Goal: Task Accomplishment & Management: Manage account settings

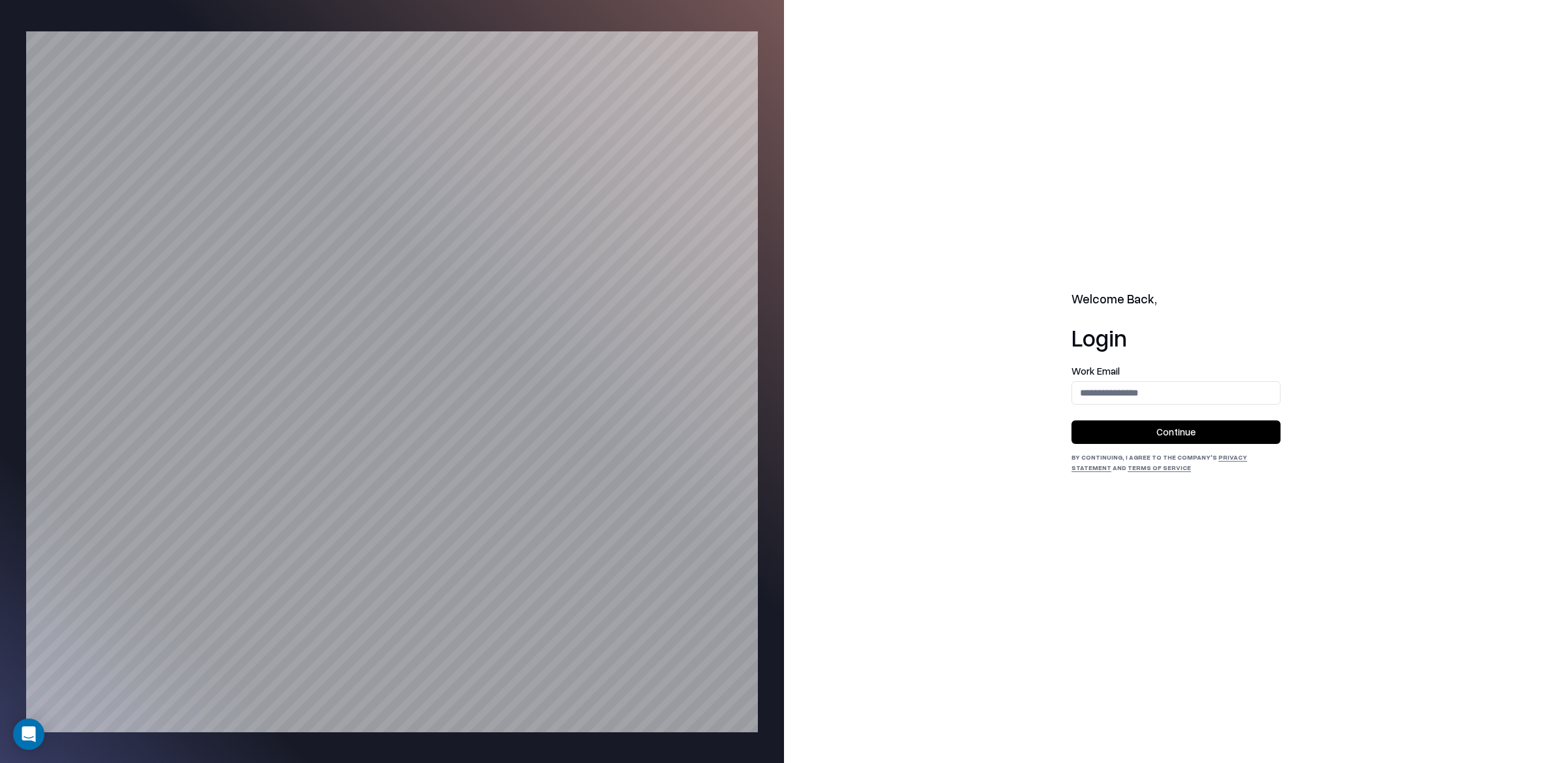
click at [1136, 377] on div "Work Email" at bounding box center [1176, 385] width 209 height 39
click at [1142, 399] on input "email" at bounding box center [1176, 392] width 208 height 24
type input "**********"
click at [1159, 440] on button "Continue" at bounding box center [1176, 432] width 209 height 24
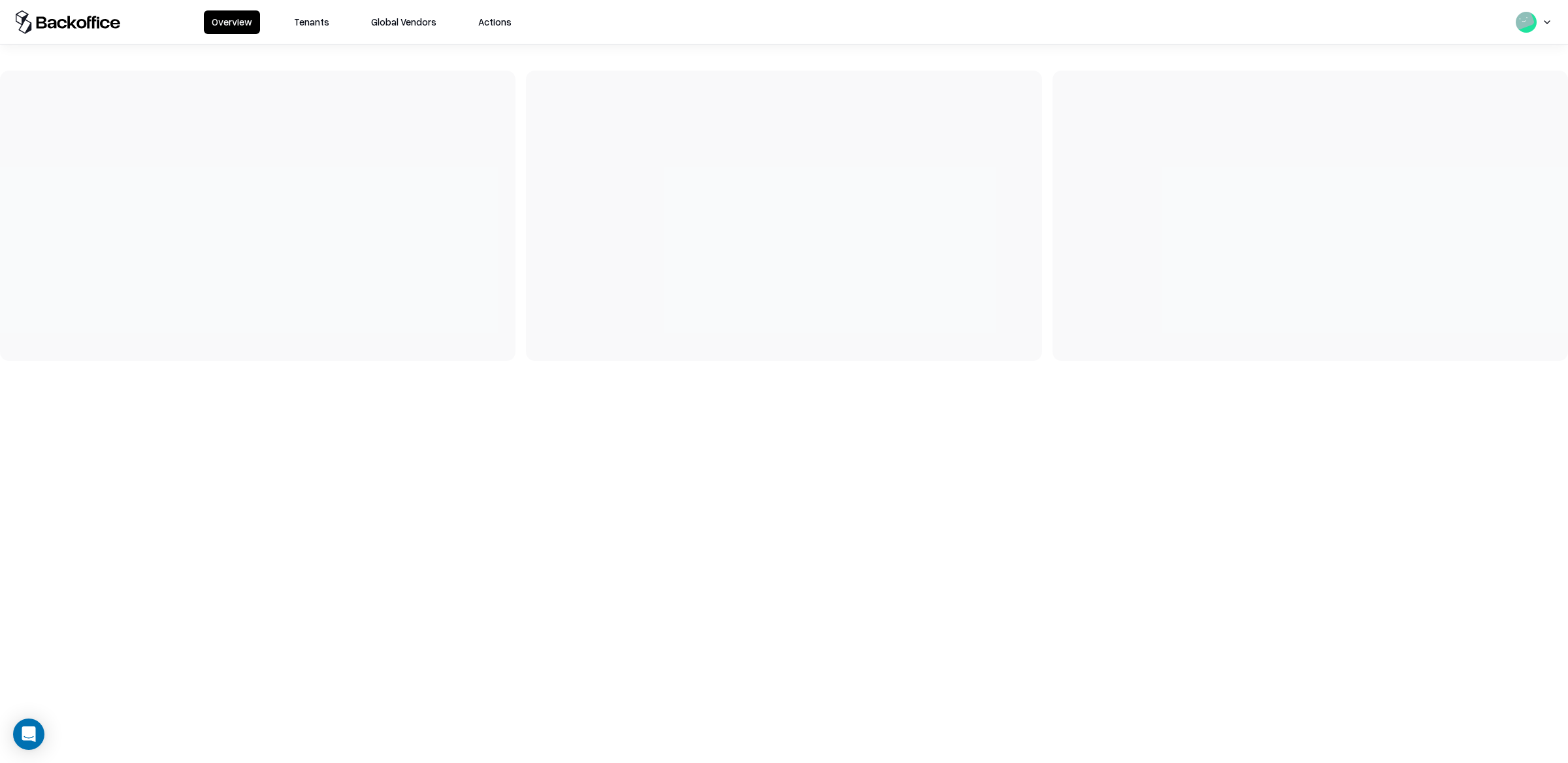
click at [281, 21] on div "Overview Tenants Global Vendors Actions" at bounding box center [361, 22] width 315 height 24
click at [301, 21] on button "Tenants" at bounding box center [312, 22] width 51 height 24
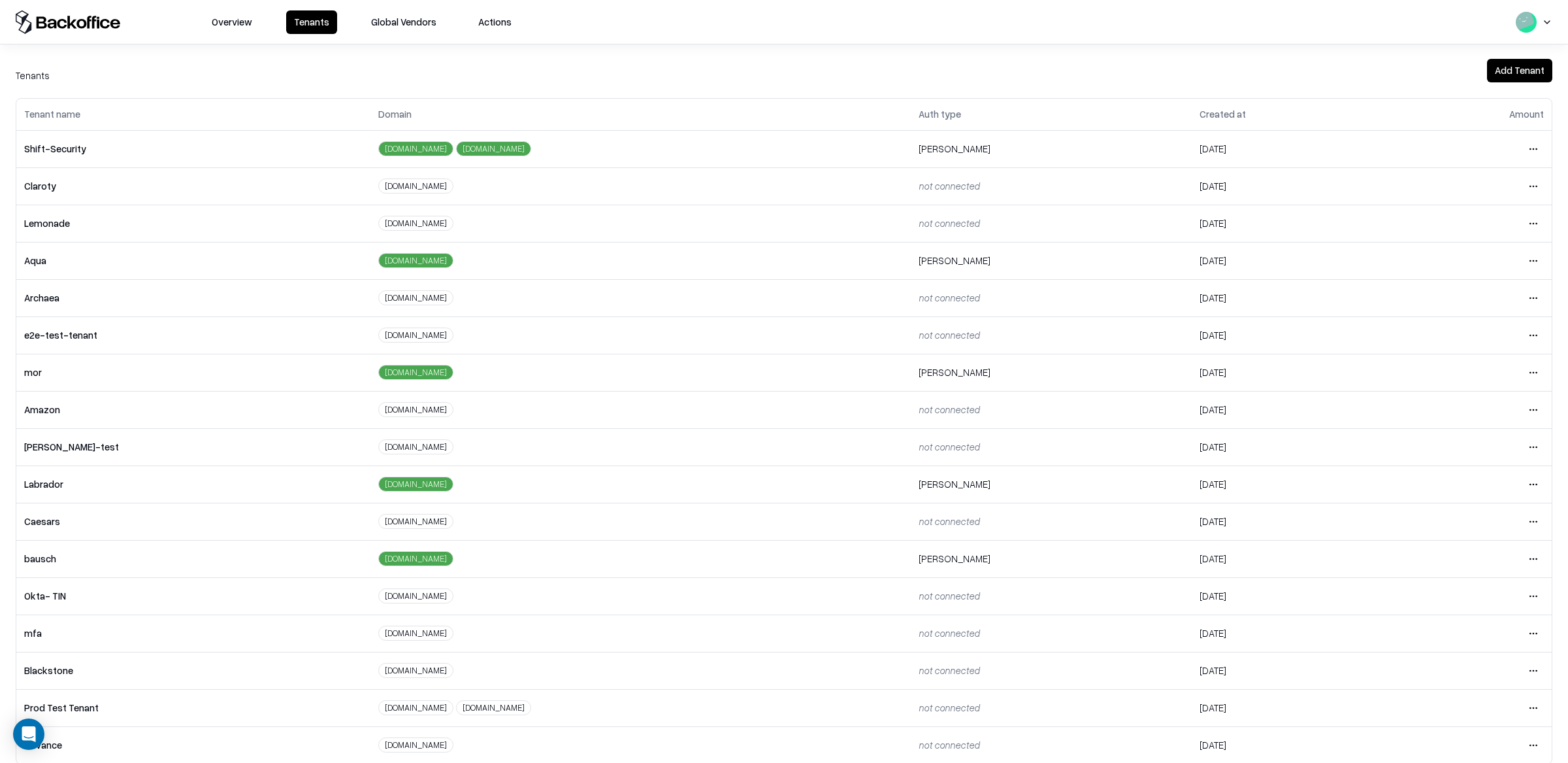
scroll to position [26, 0]
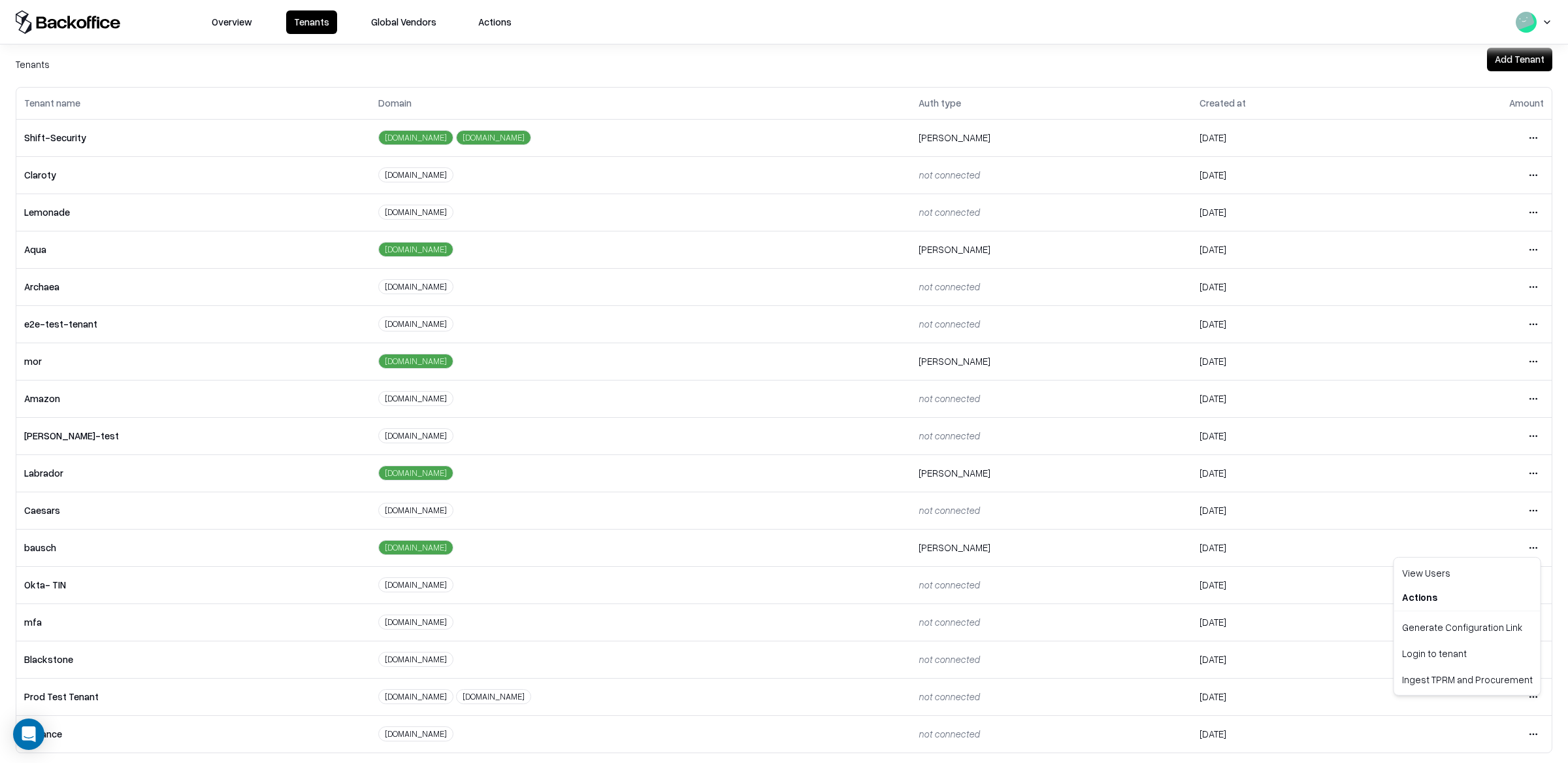
click at [1519, 545] on html "Overview Tenants Global Vendors Actions Tenants Add Tenant Tenant name Domain A…" at bounding box center [784, 381] width 1568 height 763
click at [1466, 650] on div "Login to tenant" at bounding box center [1467, 653] width 141 height 26
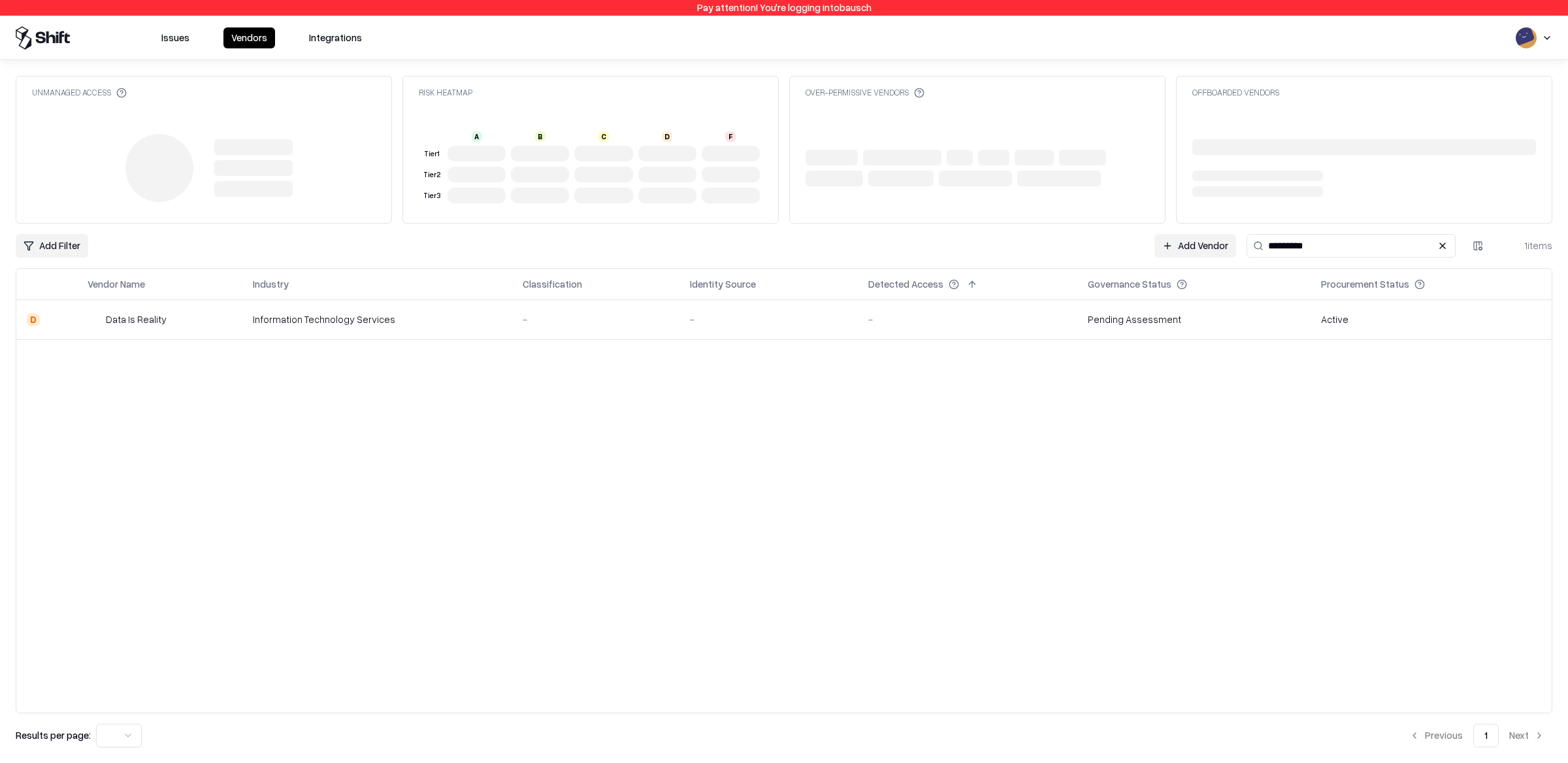
type input "*********"
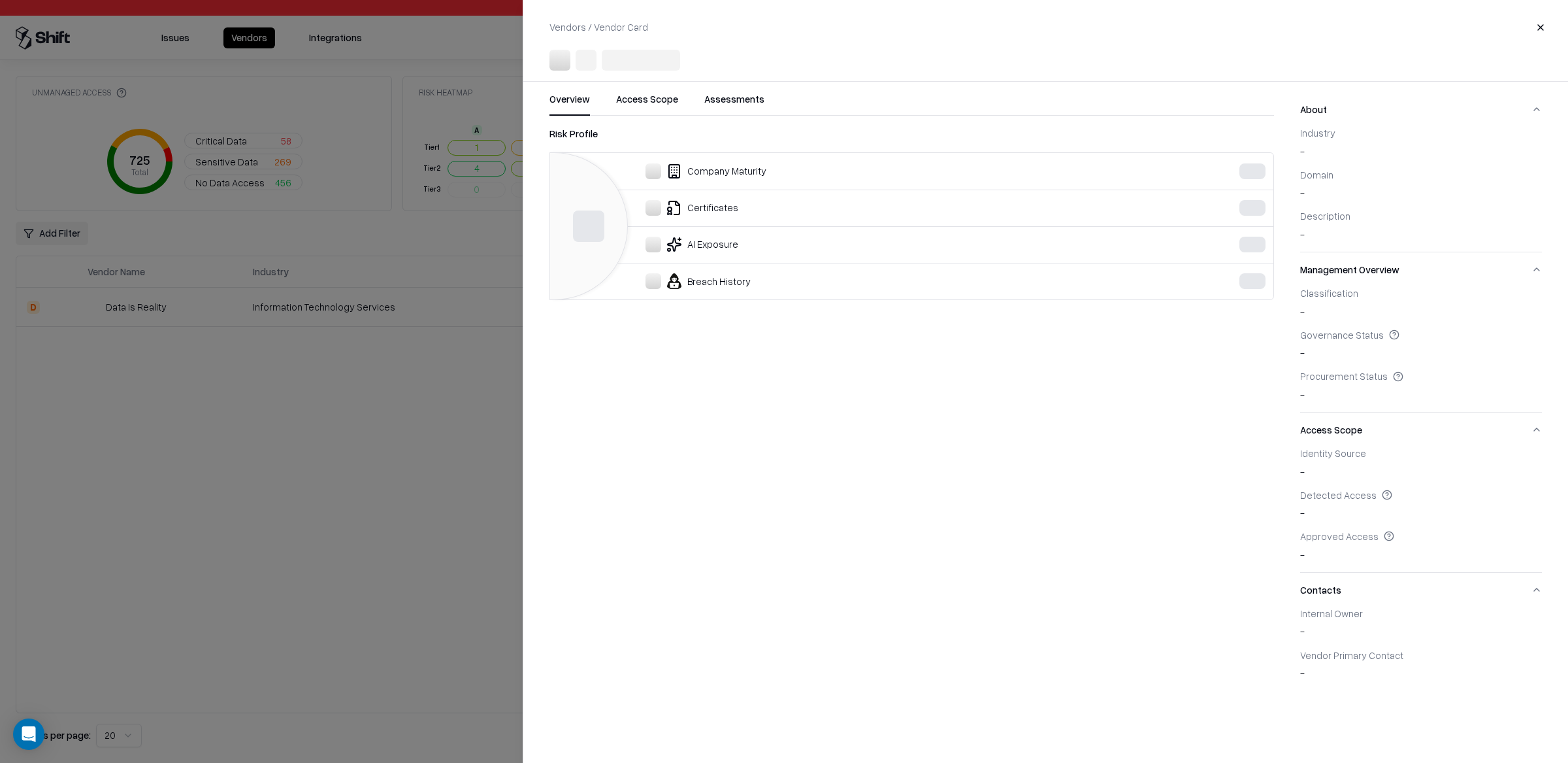
click at [363, 327] on div at bounding box center [784, 381] width 1568 height 763
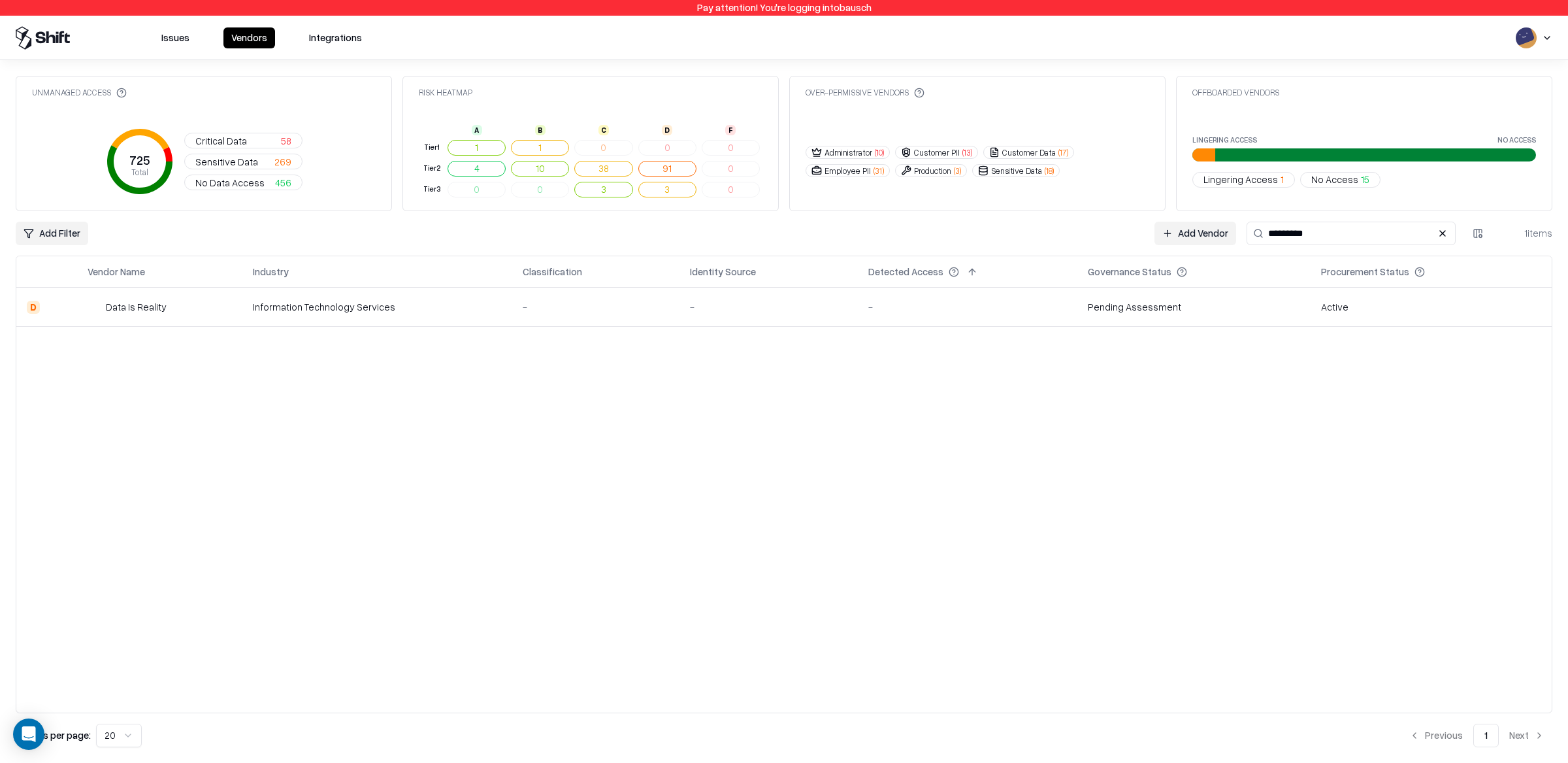
click at [263, 308] on div "Information Technology Services" at bounding box center [378, 306] width 249 height 14
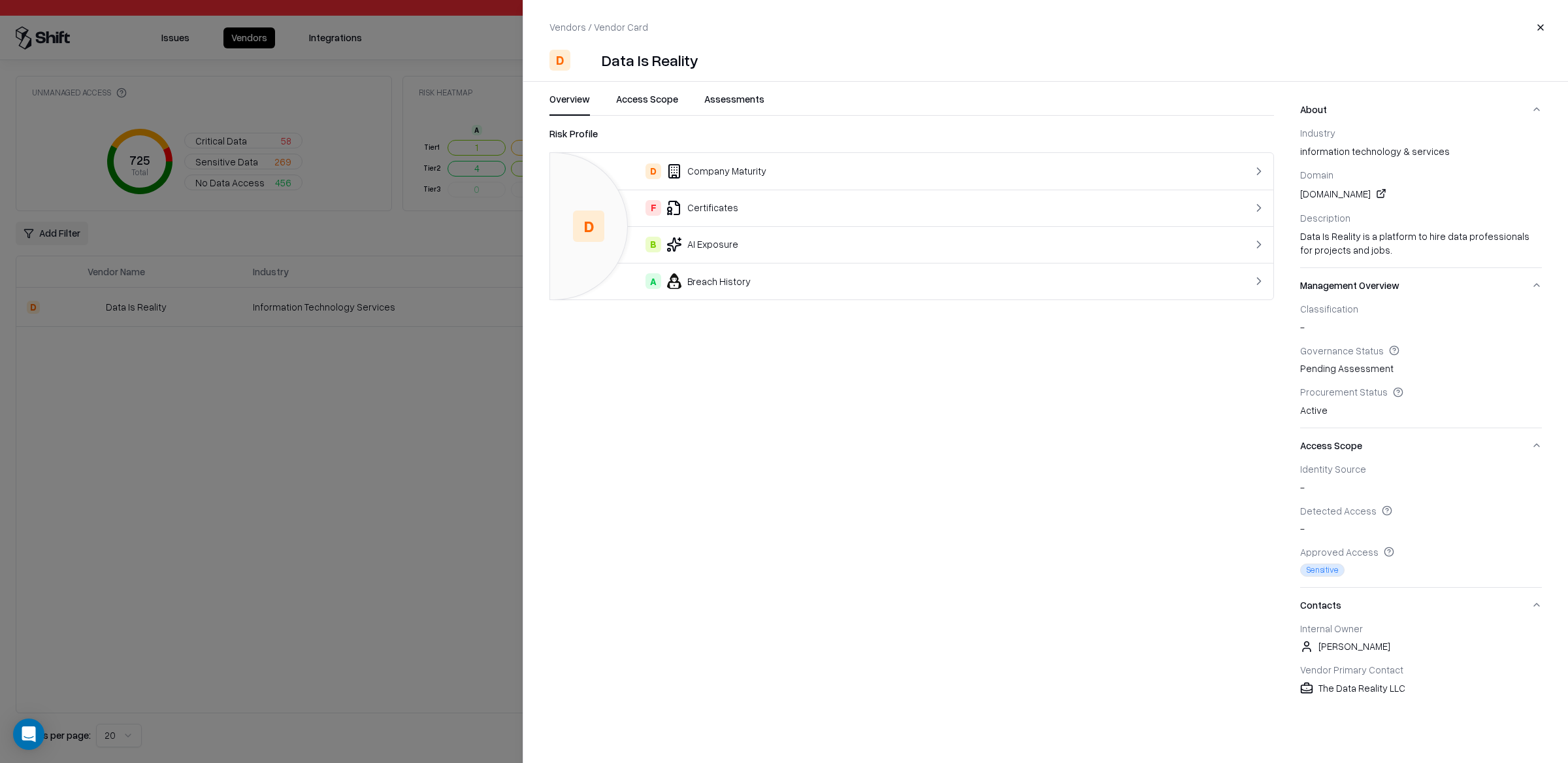
click at [1386, 192] on link at bounding box center [1381, 194] width 16 height 16
click at [1095, 240] on div "B AI Exposure" at bounding box center [872, 245] width 622 height 16
click at [1275, 247] on div "Overview Access Scope Assessments Risk Profile B AI Exposure Using LLMs Yes Usi…" at bounding box center [1045, 398] width 1045 height 613
click at [584, 135] on link "Risk Profile" at bounding box center [574, 133] width 49 height 14
click at [752, 214] on div "F Certificates" at bounding box center [872, 208] width 622 height 16
